Goal: Find specific page/section: Find specific page/section

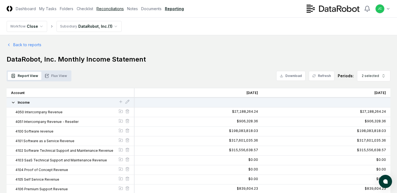
click at [104, 10] on link "Reconciliations" at bounding box center [109, 9] width 27 height 6
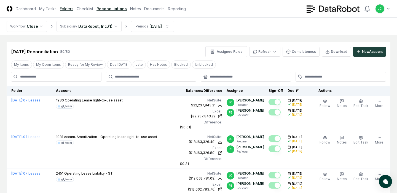
click at [68, 7] on link "Folders" at bounding box center [67, 9] width 14 height 6
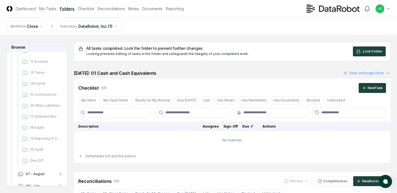
scroll to position [155, 0]
click at [48, 116] on span "17 Deferred Revenue" at bounding box center [45, 115] width 31 height 5
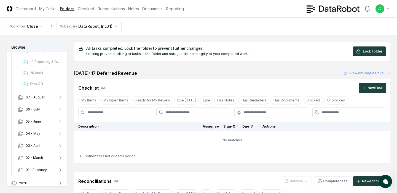
scroll to position [271, 0]
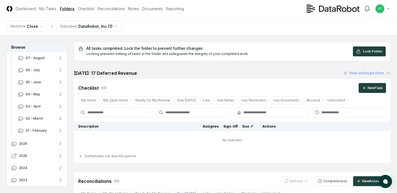
click at [31, 157] on button "2025" at bounding box center [37, 156] width 61 height 12
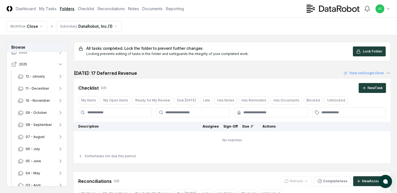
scroll to position [417, 0]
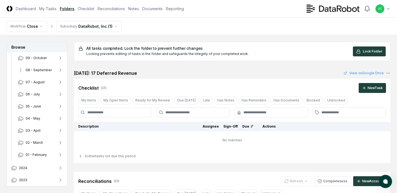
click at [46, 74] on button "08 - September" at bounding box center [41, 70] width 54 height 12
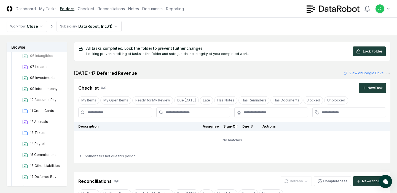
scroll to position [504, 0]
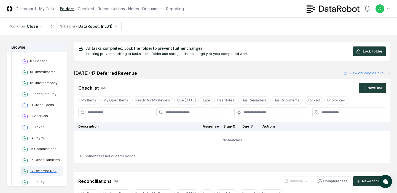
click at [41, 172] on span "17 Deferred Revenue" at bounding box center [45, 171] width 31 height 5
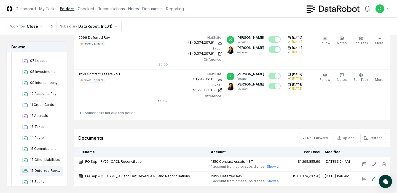
scroll to position [1077, 0]
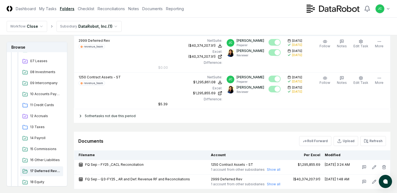
click at [80, 117] on icon at bounding box center [80, 116] width 4 height 4
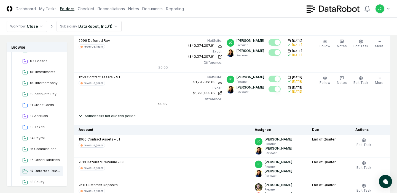
click at [80, 117] on icon at bounding box center [80, 116] width 2 height 1
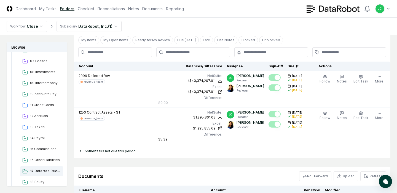
scroll to position [1113, 0]
